Goal: Task Accomplishment & Management: Manage account settings

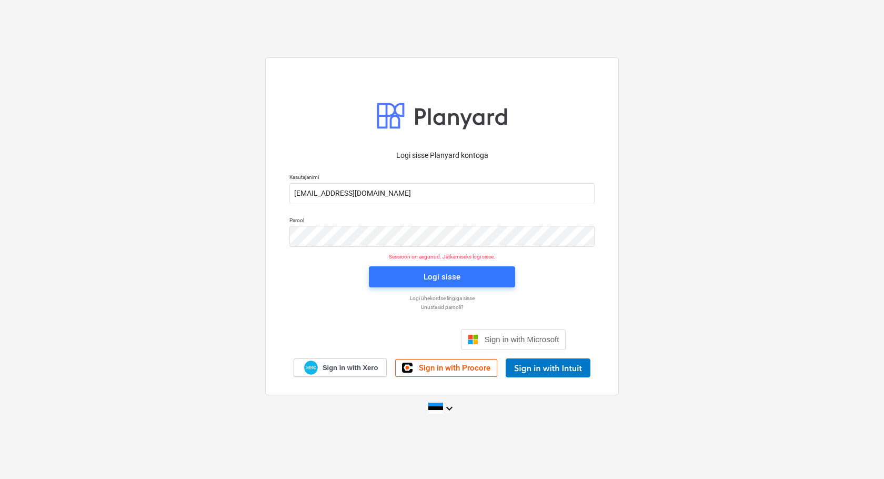
click at [677, 301] on div "Logi sisse Planyard kontoga Kasutajanimi [EMAIL_ADDRESS][DOMAIN_NAME] Parool Se…" at bounding box center [442, 239] width 884 height 380
click at [457, 275] on div "Logi sisse" at bounding box center [442, 277] width 37 height 14
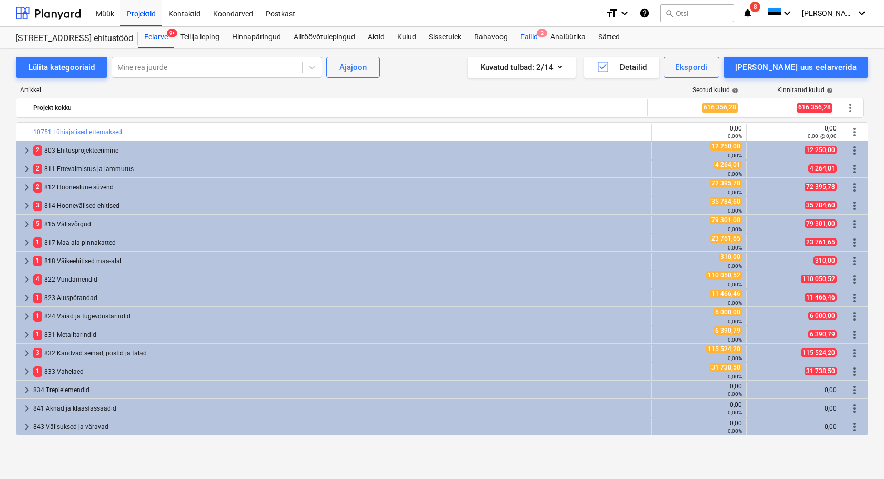
click at [528, 36] on div "Failid 2" at bounding box center [529, 37] width 30 height 21
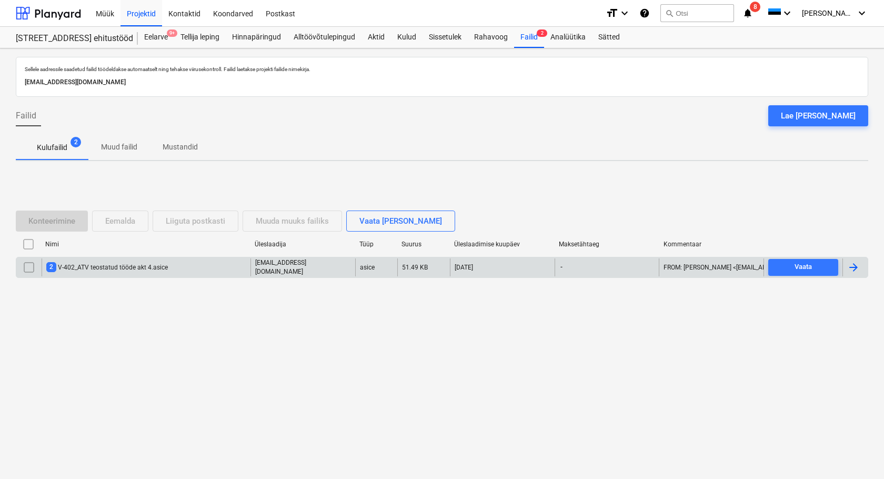
click at [108, 265] on div "2 V-402_ATV teostatud tööde akt 4.asice" at bounding box center [107, 267] width 122 height 10
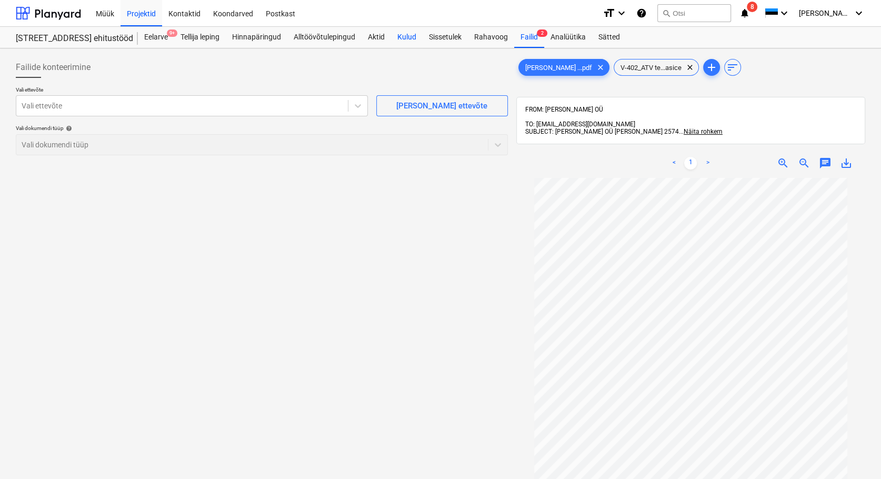
click at [406, 36] on div "Kulud" at bounding box center [407, 37] width 32 height 21
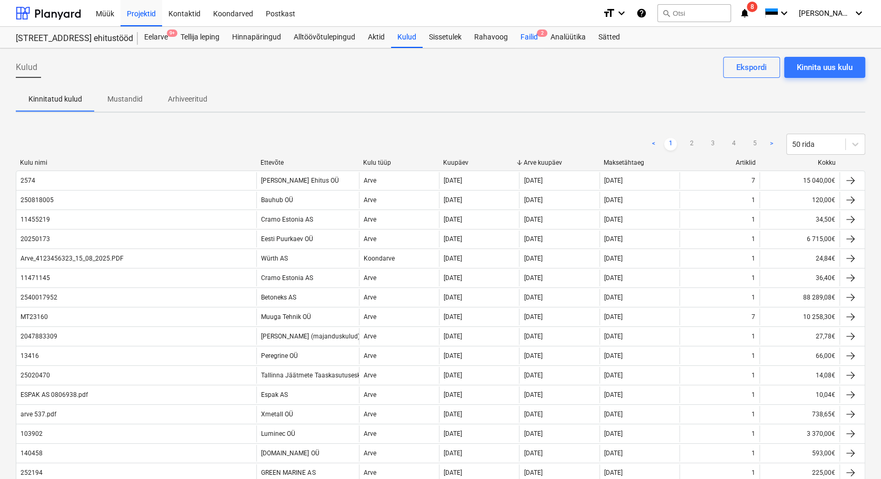
click at [534, 36] on div "Failid 2" at bounding box center [529, 37] width 30 height 21
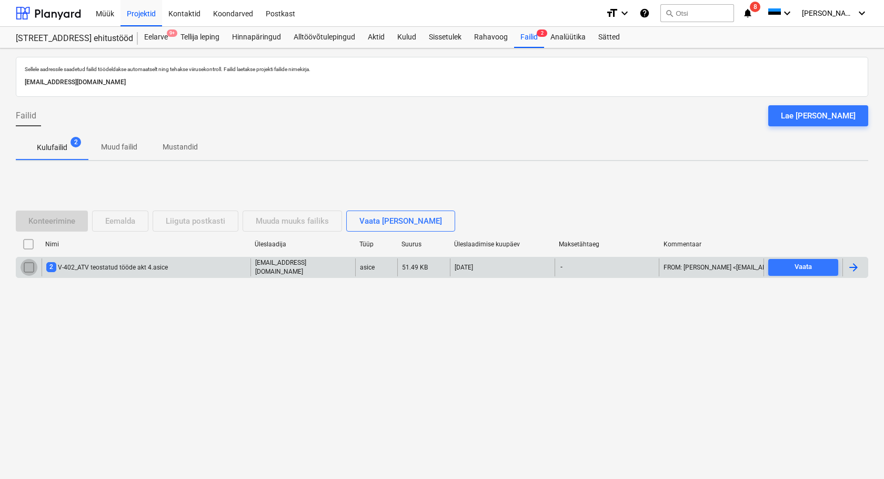
click at [27, 268] on input "checkbox" at bounding box center [29, 267] width 17 height 17
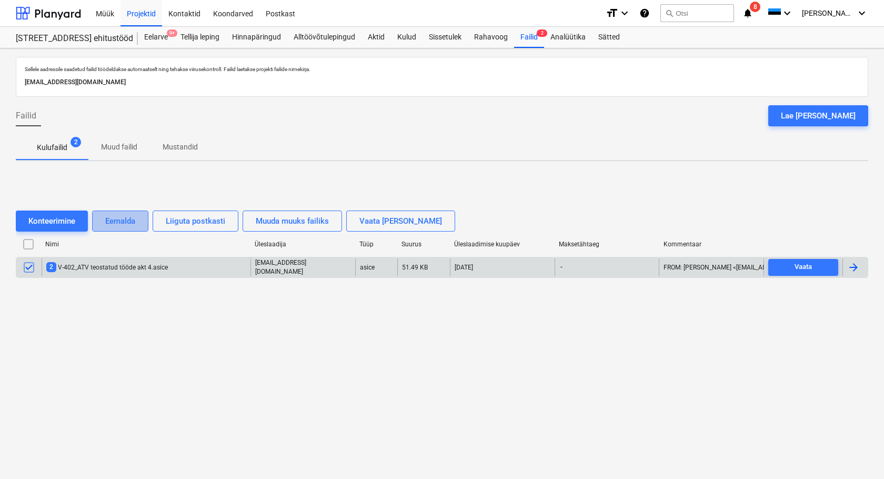
click at [133, 219] on div "Eemalda" at bounding box center [120, 221] width 30 height 14
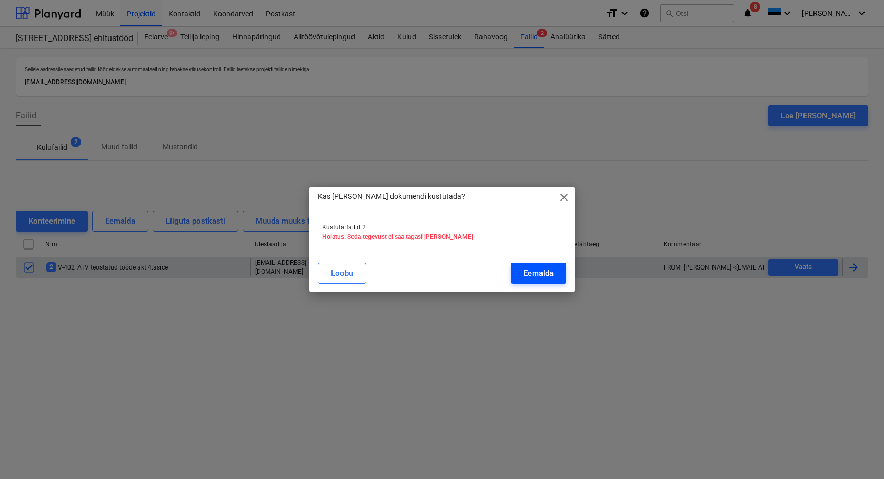
click at [533, 274] on div "Eemalda" at bounding box center [539, 273] width 30 height 14
